Goal: Task Accomplishment & Management: Use online tool/utility

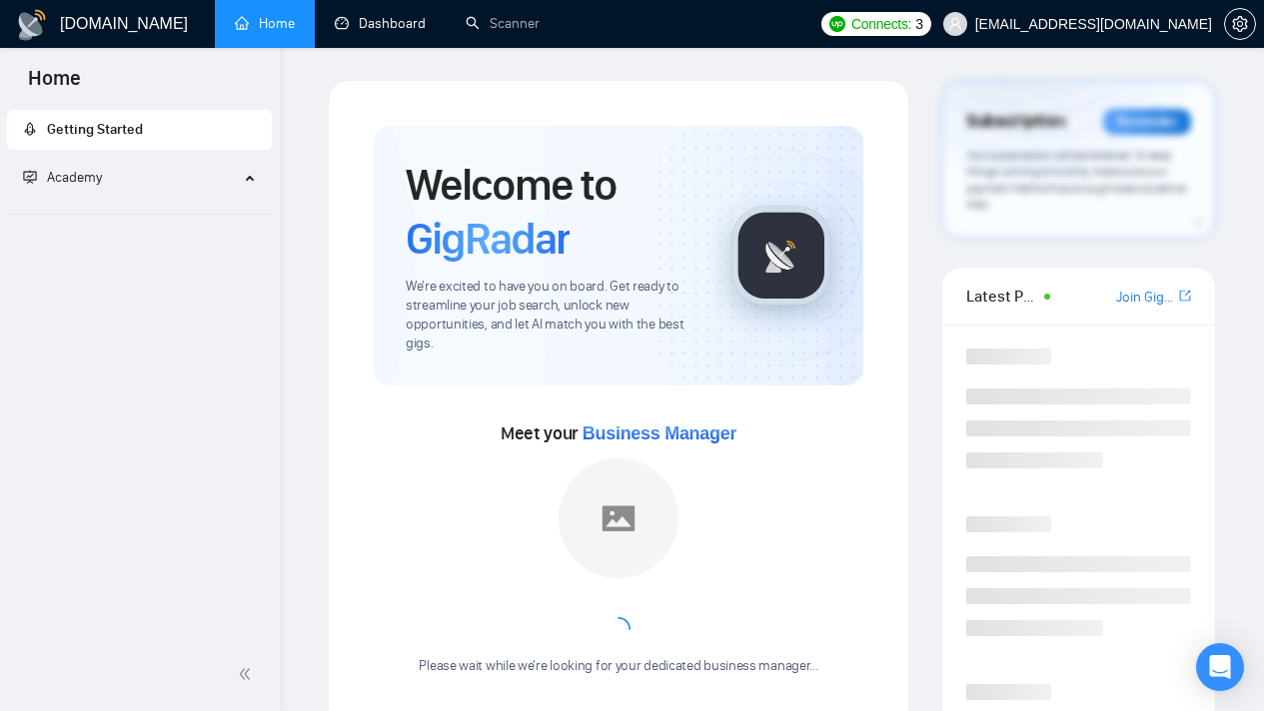
click at [400, 19] on link "Dashboard" at bounding box center [380, 23] width 91 height 17
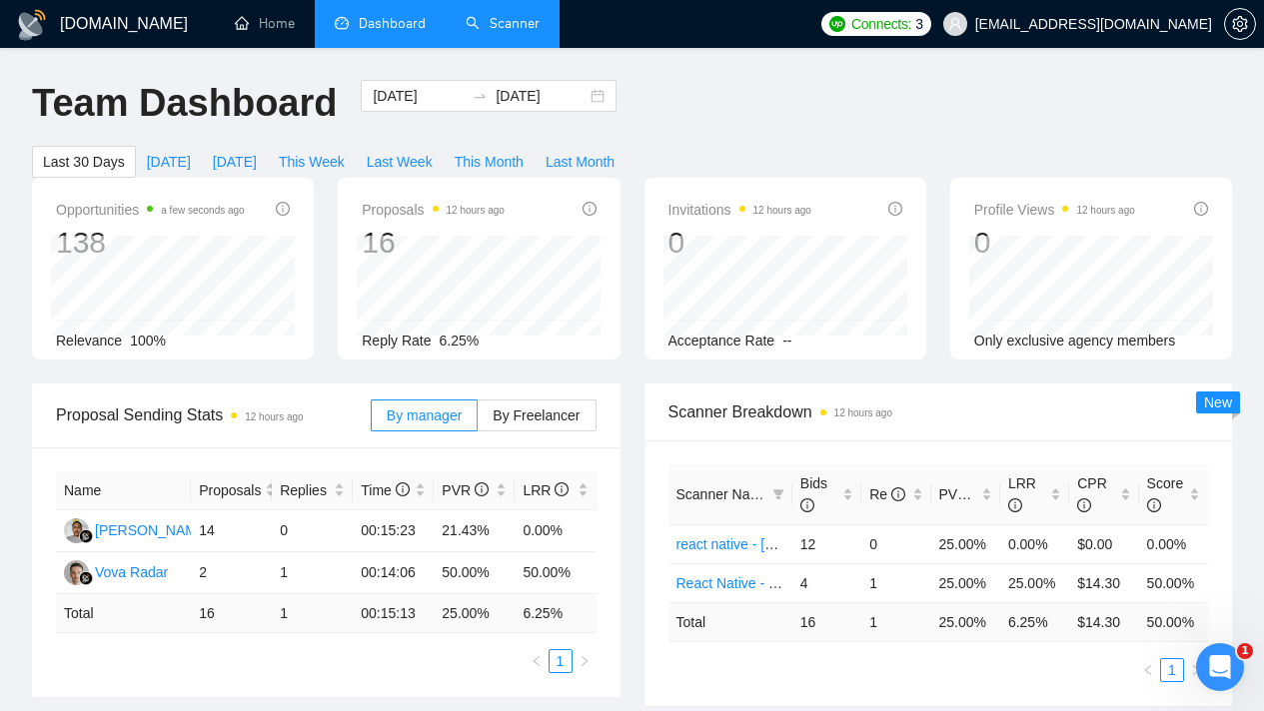
click at [493, 22] on link "Scanner" at bounding box center [503, 23] width 74 height 17
